Goal: Task Accomplishment & Management: Use online tool/utility

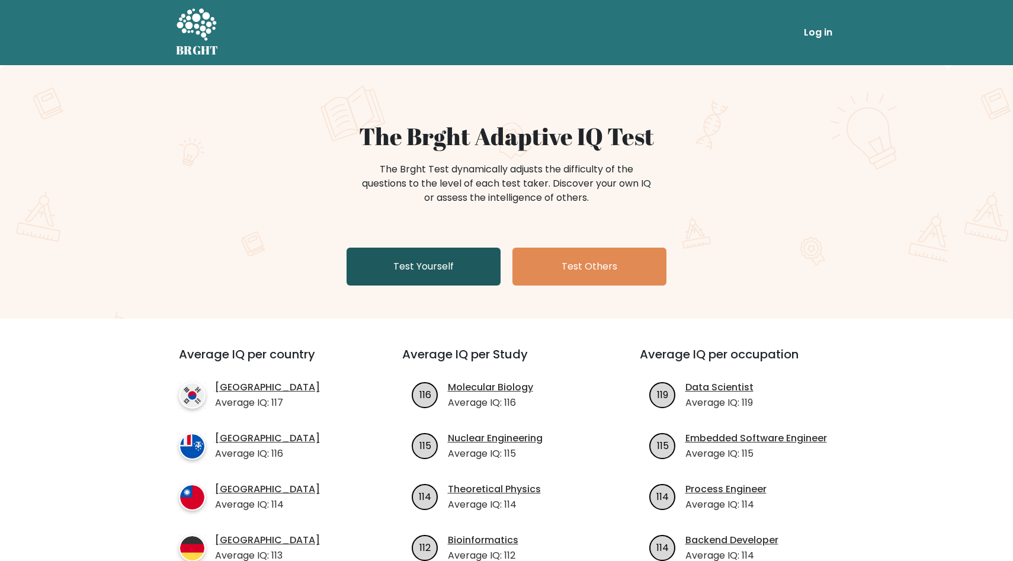
click at [415, 252] on link "Test Yourself" at bounding box center [423, 267] width 154 height 38
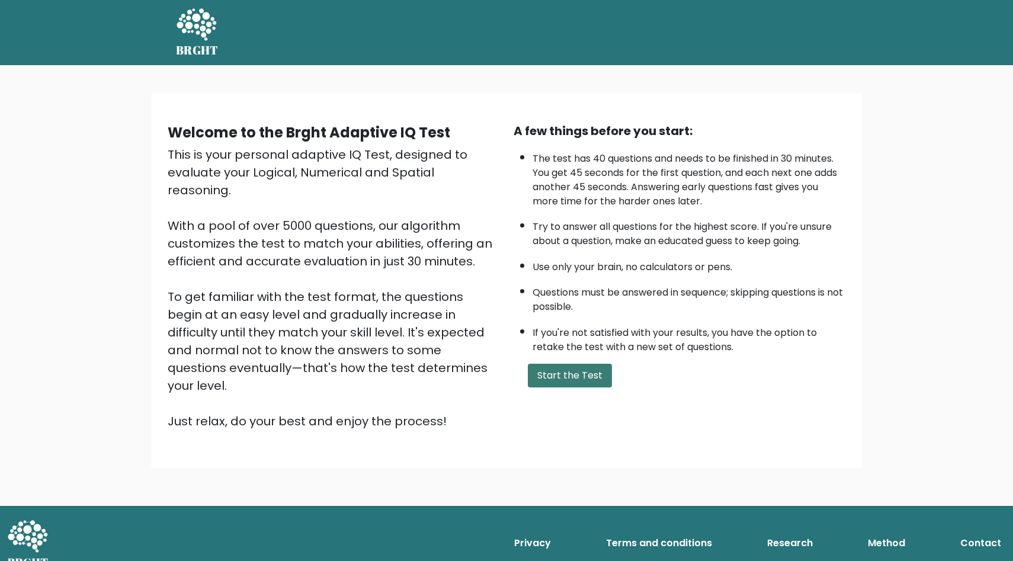
click at [586, 372] on button "Start the Test" at bounding box center [570, 376] width 84 height 24
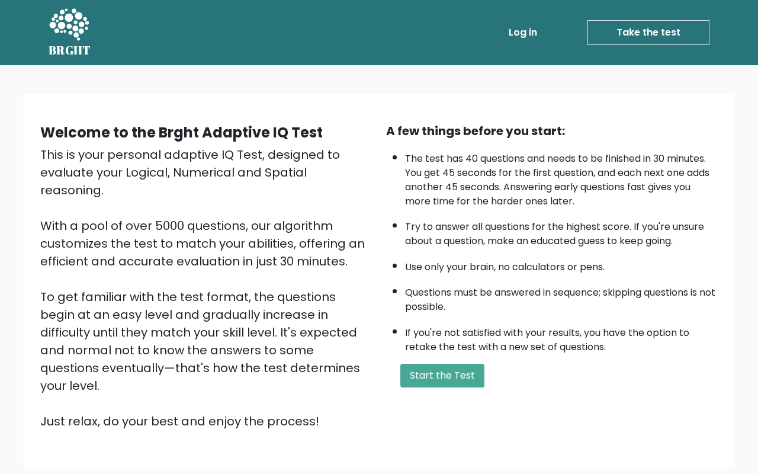
click at [449, 372] on button "Start the Test" at bounding box center [442, 376] width 84 height 24
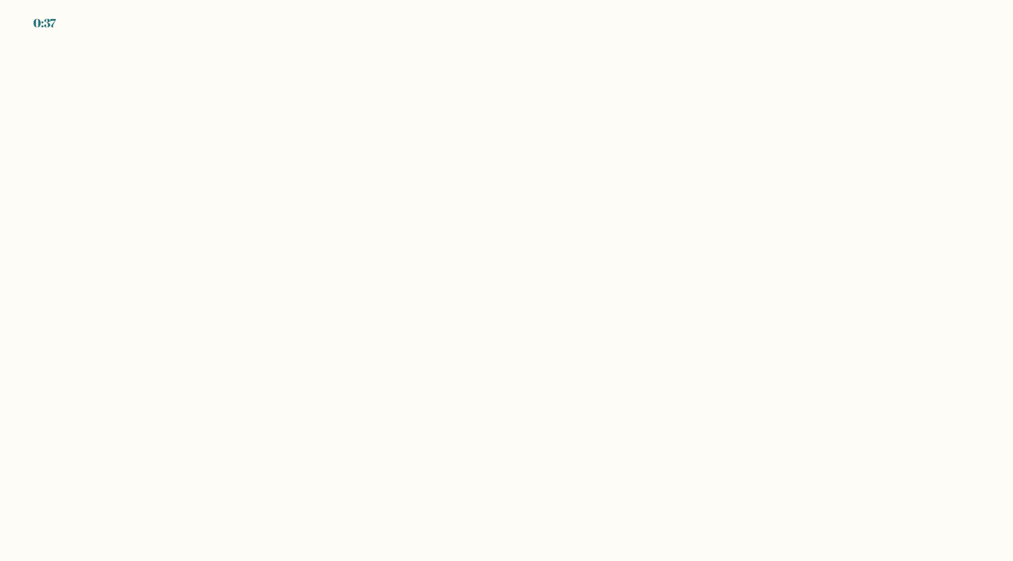
click at [278, 140] on body "0:37" at bounding box center [506, 280] width 1013 height 561
click at [52, 24] on div "0:36" at bounding box center [45, 23] width 24 height 18
click at [97, 63] on body "0:36" at bounding box center [506, 280] width 1013 height 561
click at [358, 224] on body "0:35" at bounding box center [506, 280] width 1013 height 561
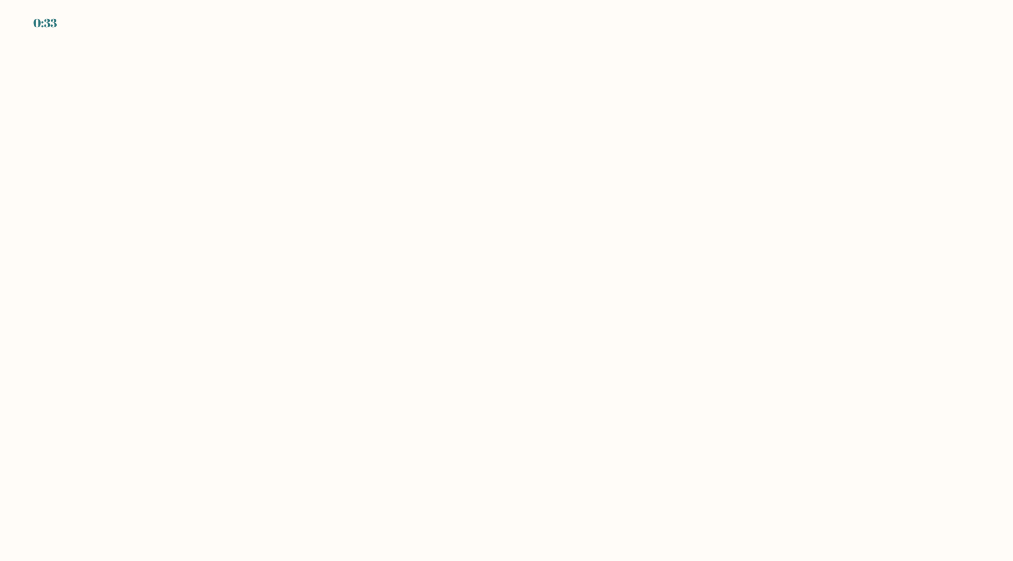
drag, startPoint x: 386, startPoint y: 194, endPoint x: 653, endPoint y: 274, distance: 278.4
click at [653, 274] on body "0:33" at bounding box center [506, 280] width 1013 height 561
click at [634, 422] on body "0:33" at bounding box center [506, 280] width 1013 height 561
click at [56, 23] on div "EXPIRED" at bounding box center [59, 23] width 52 height 18
drag, startPoint x: 36, startPoint y: 23, endPoint x: 117, endPoint y: 23, distance: 81.7
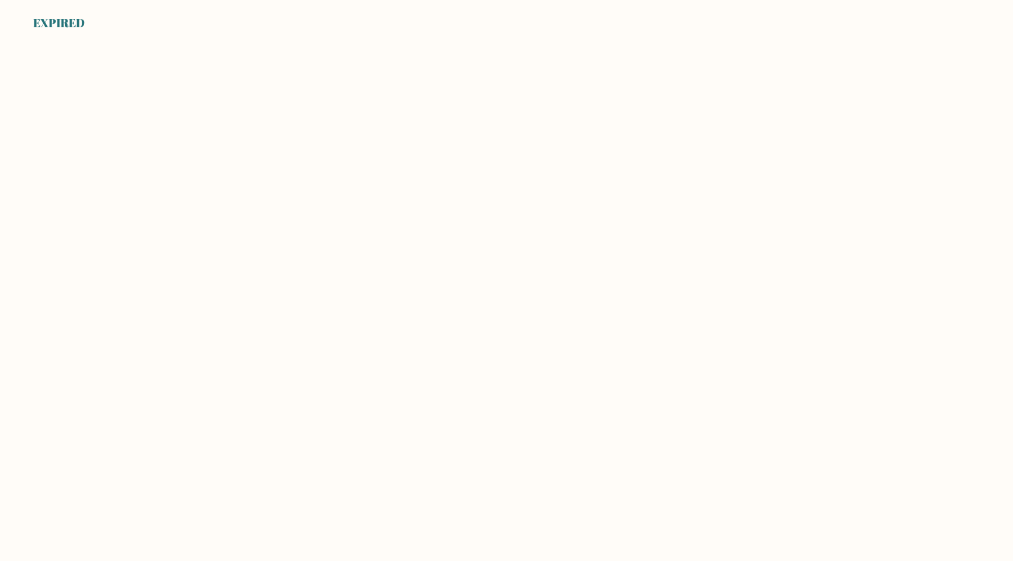
click at [117, 23] on div "EXPIRED" at bounding box center [506, 16] width 1013 height 32
click at [205, 150] on body "EXPIRED" at bounding box center [506, 280] width 1013 height 561
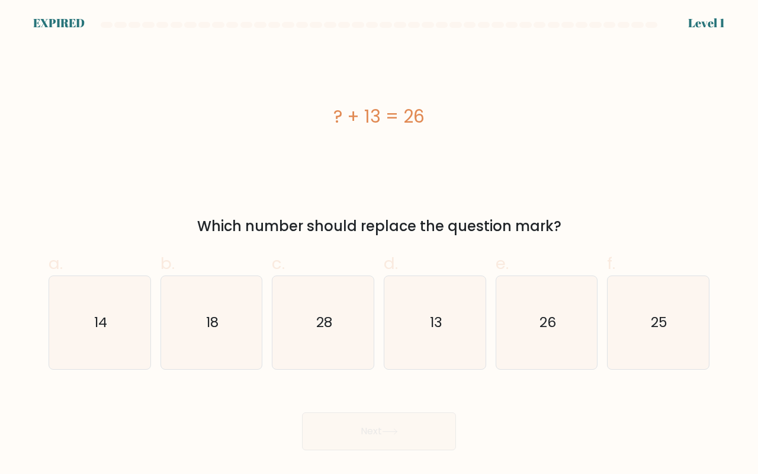
click at [449, 298] on icon "13" at bounding box center [434, 322] width 93 height 93
click at [380, 245] on input "d. 13" at bounding box center [379, 241] width 1 height 8
radio input "true"
click at [441, 333] on icon "13" at bounding box center [435, 323] width 92 height 92
click at [380, 245] on input "d. 13" at bounding box center [379, 241] width 1 height 8
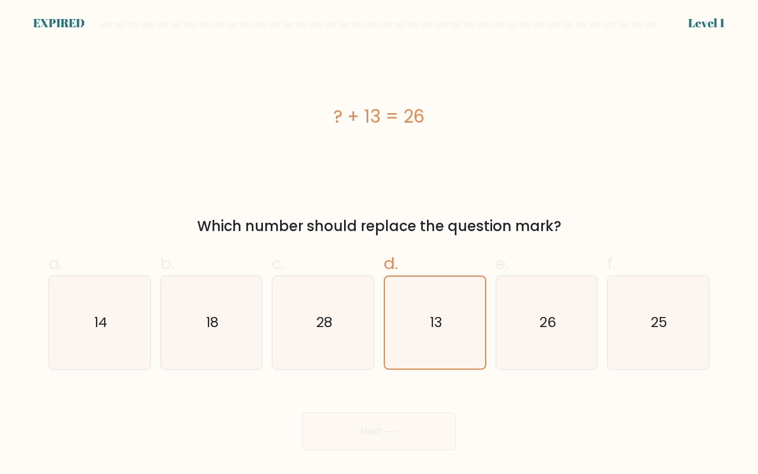
click at [441, 333] on icon "13" at bounding box center [435, 323] width 92 height 92
click at [380, 245] on input "d. 13" at bounding box center [379, 241] width 1 height 8
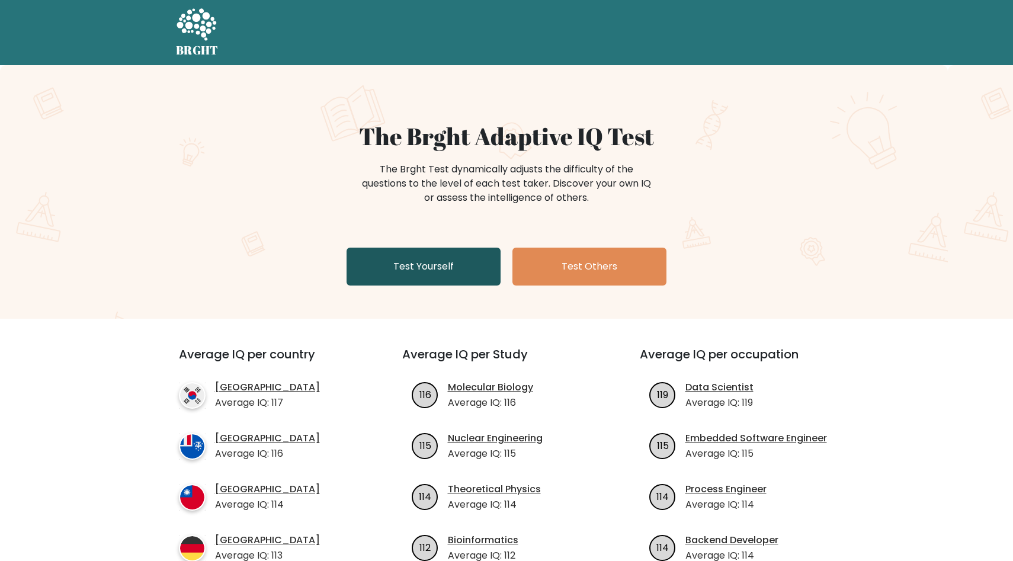
click at [427, 274] on link "Test Yourself" at bounding box center [423, 267] width 154 height 38
